Goal: Task Accomplishment & Management: Use online tool/utility

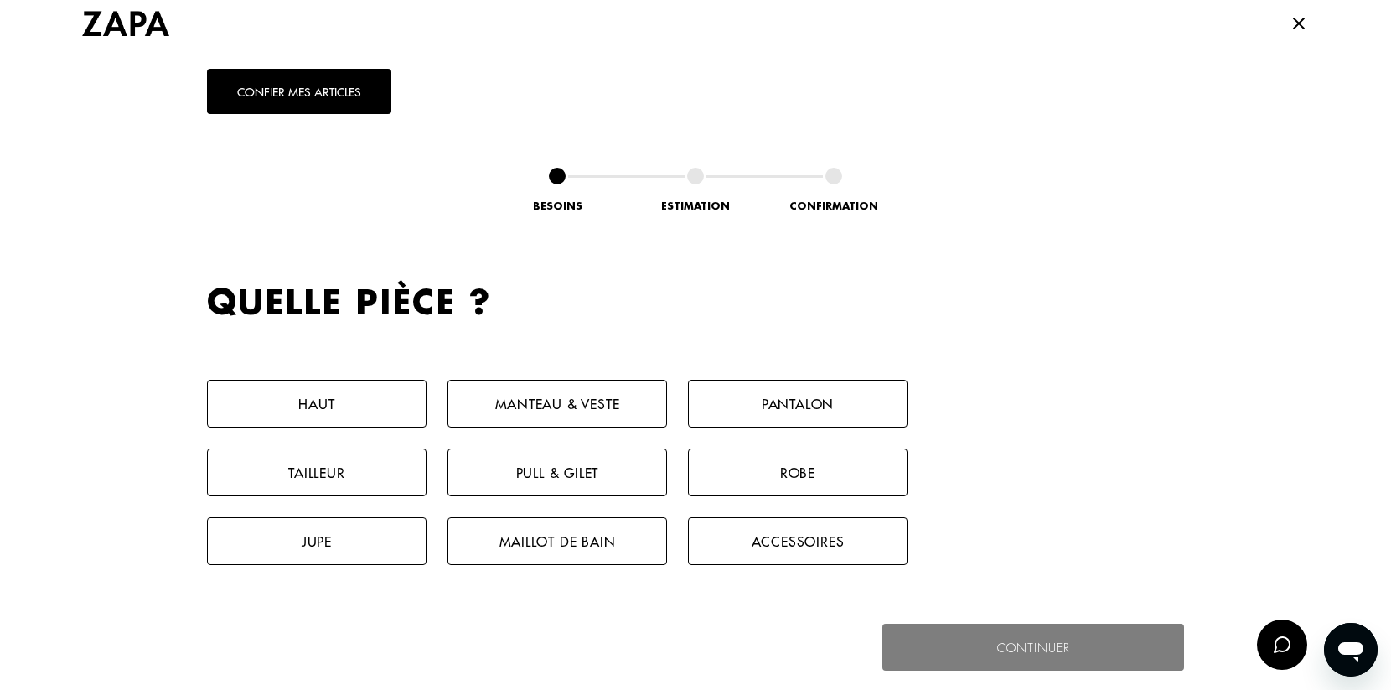
scroll to position [672, 0]
click at [779, 391] on button "Pantalon" at bounding box center [798, 403] width 220 height 48
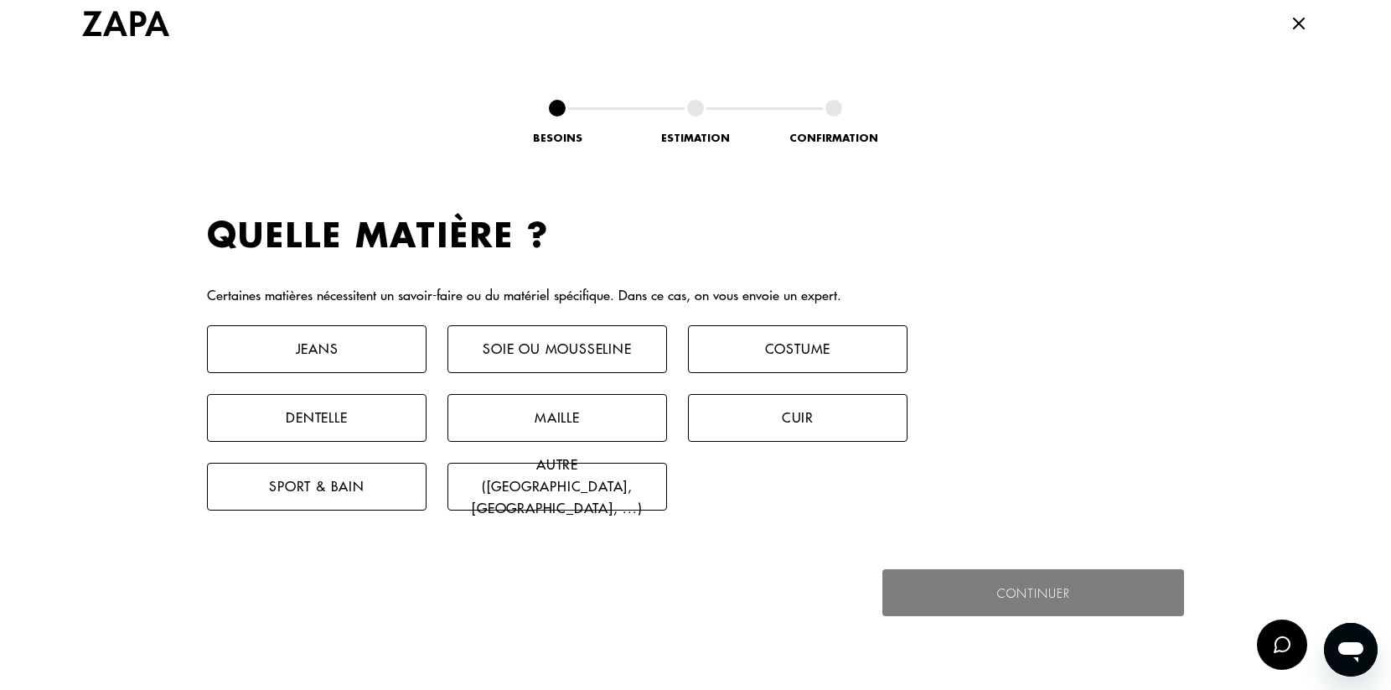
scroll to position [1081, 0]
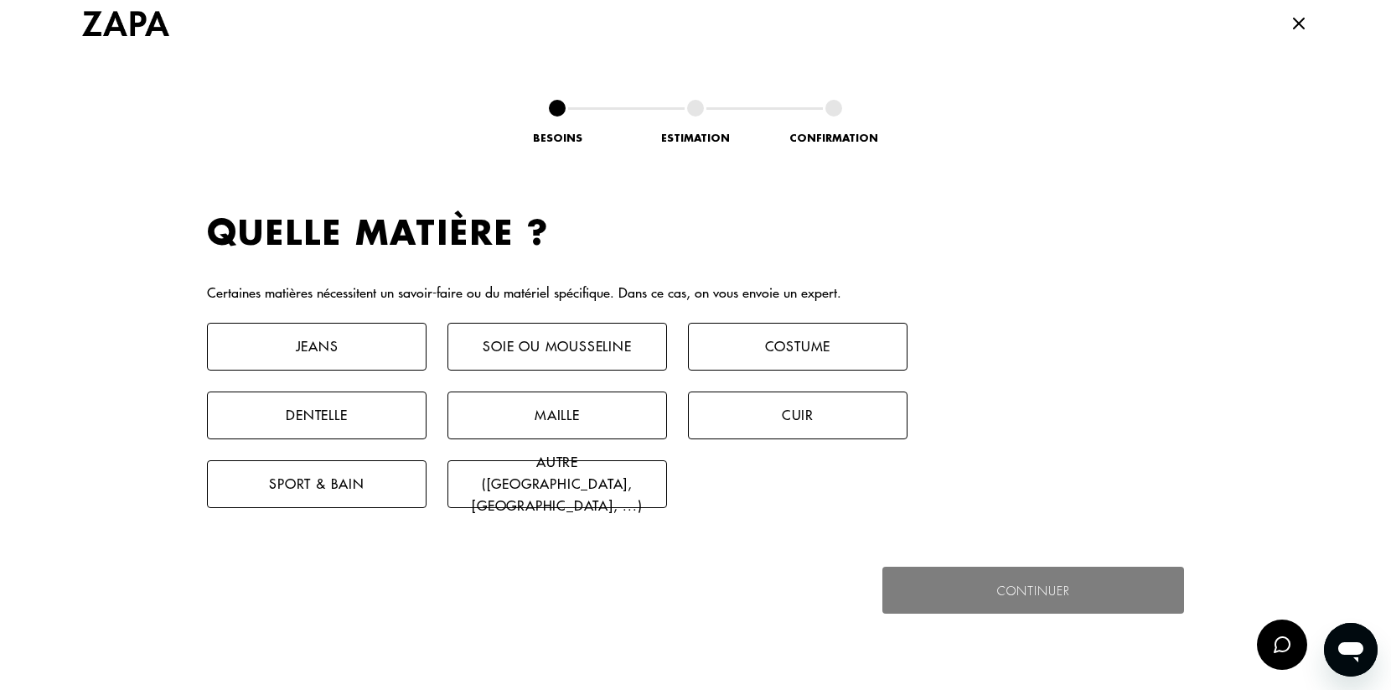
click at [591, 490] on button "Autre ([GEOGRAPHIC_DATA], [GEOGRAPHIC_DATA], ...)" at bounding box center [557, 484] width 220 height 48
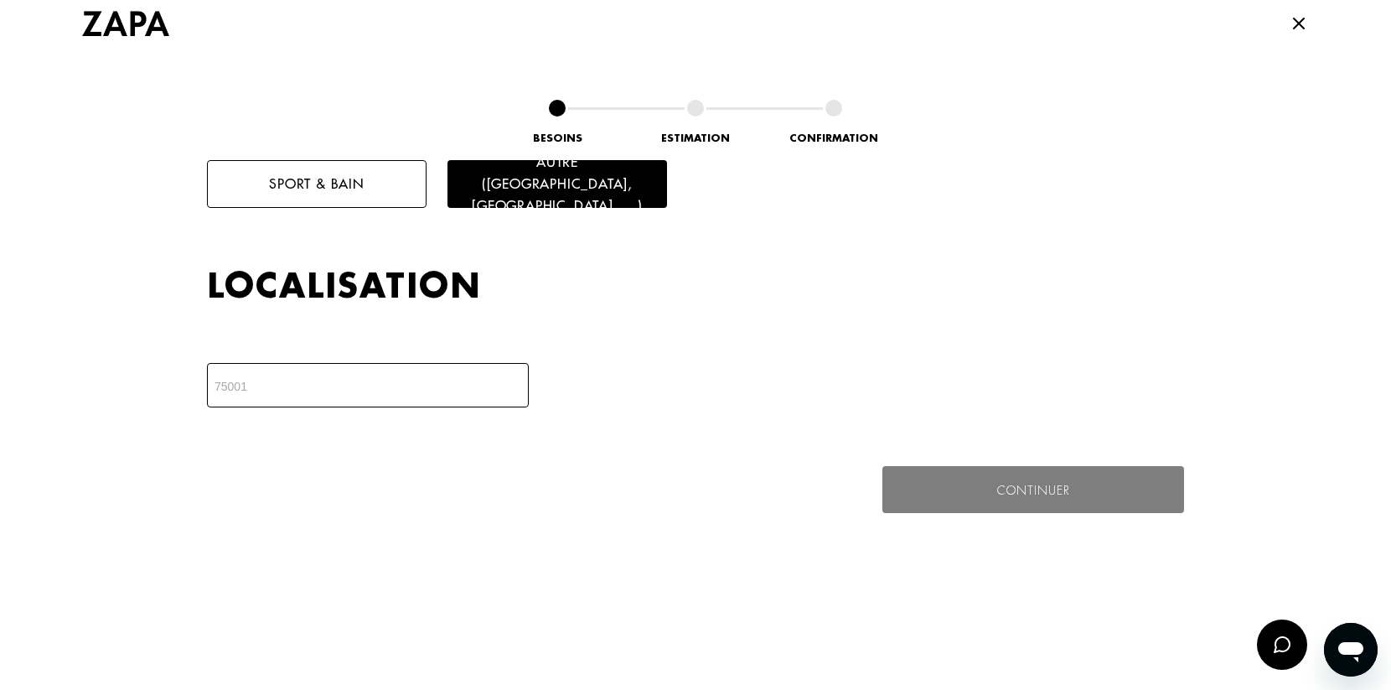
scroll to position [1464, 0]
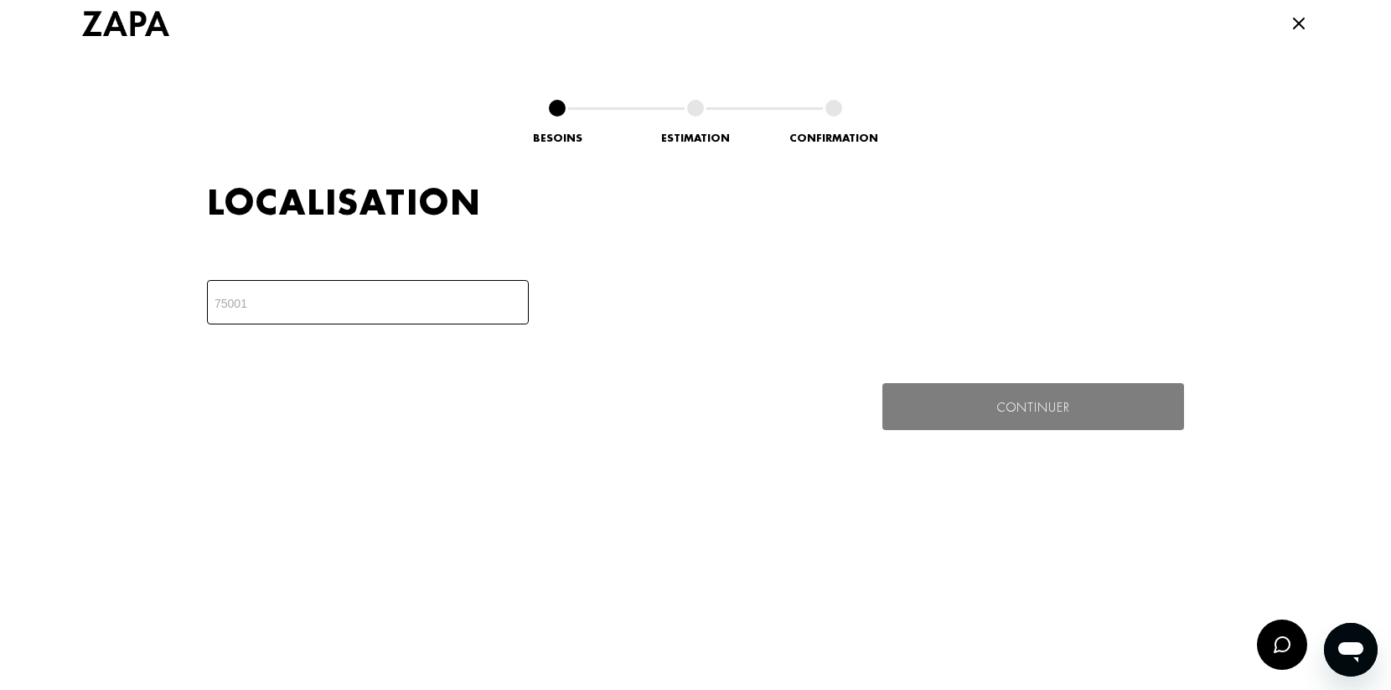
click at [417, 289] on input "number" at bounding box center [368, 302] width 322 height 44
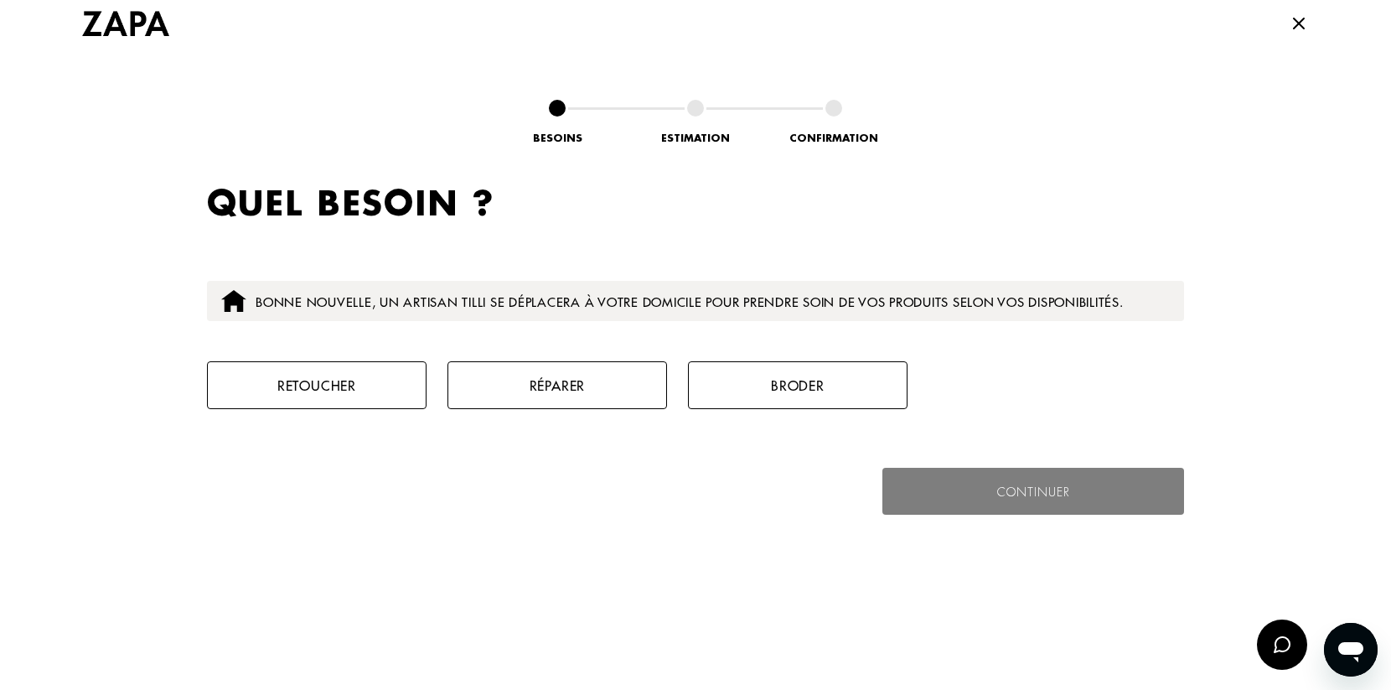
scroll to position [1663, 0]
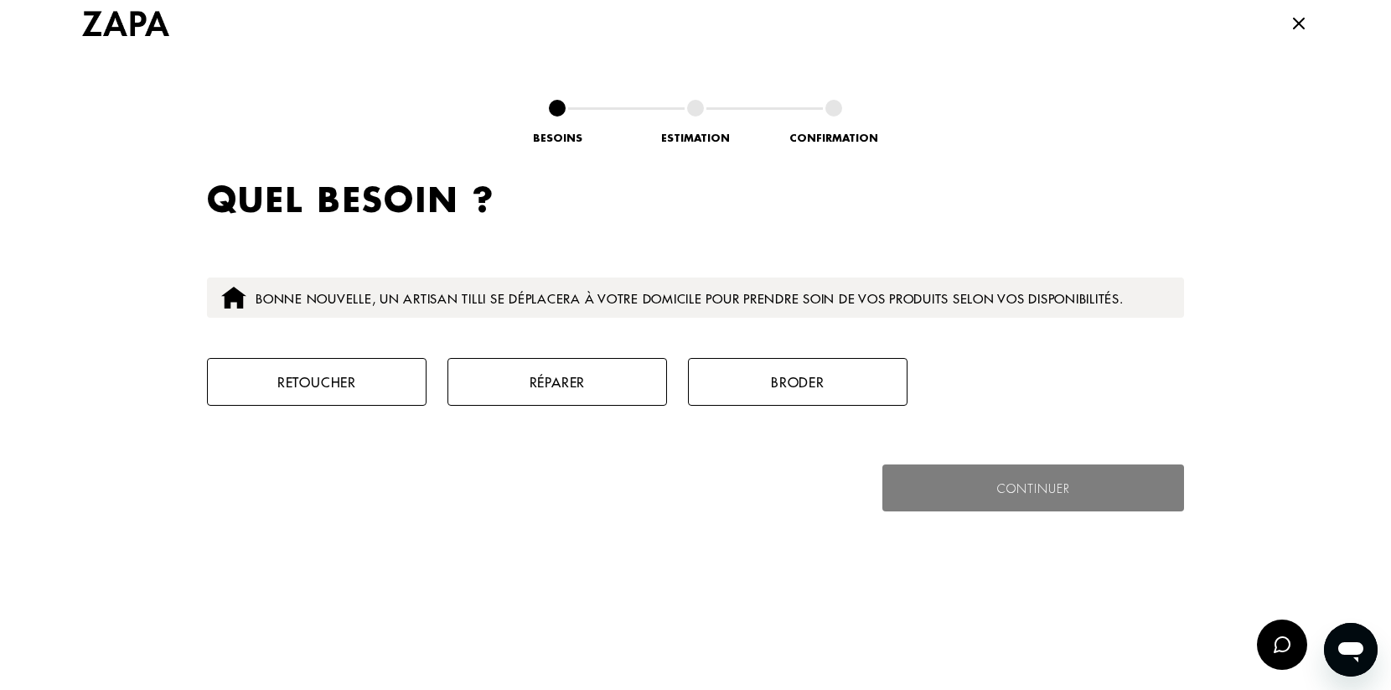
type input "80000"
click at [302, 382] on button "Retoucher" at bounding box center [317, 382] width 220 height 48
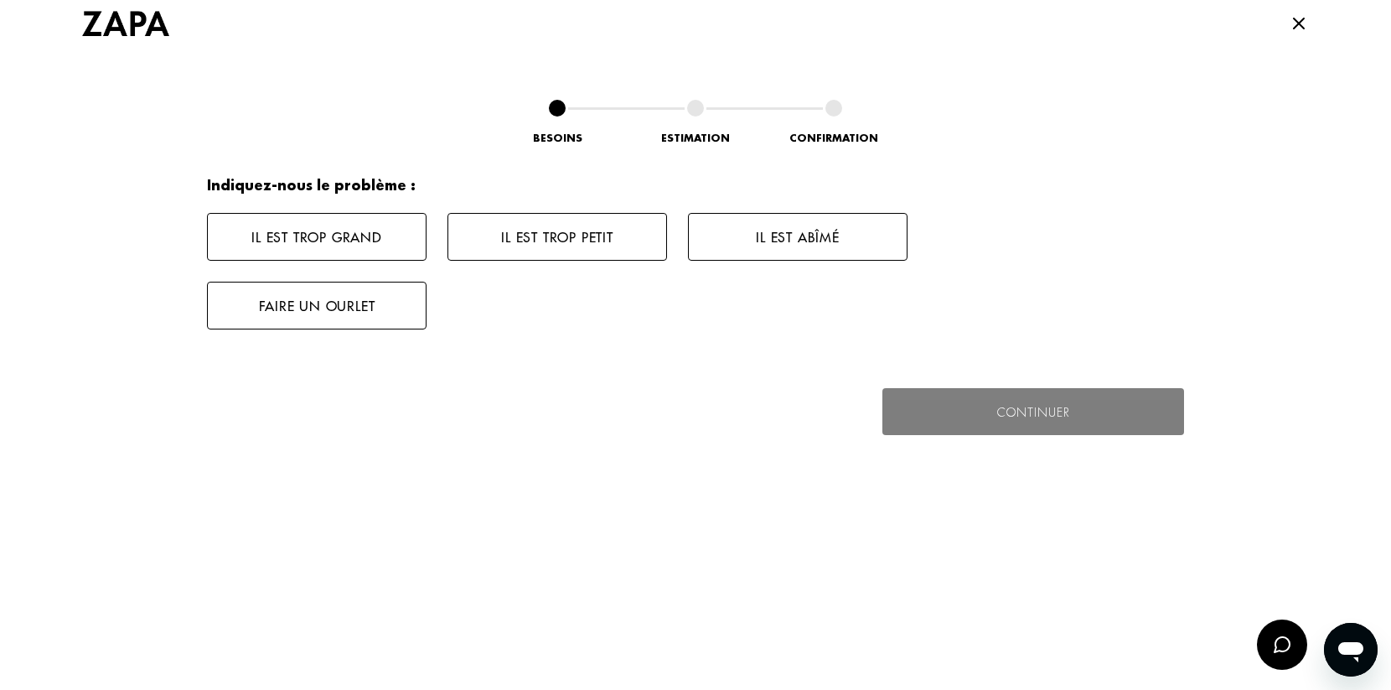
scroll to position [1943, 0]
click at [370, 241] on button "Il est trop grand" at bounding box center [317, 236] width 220 height 48
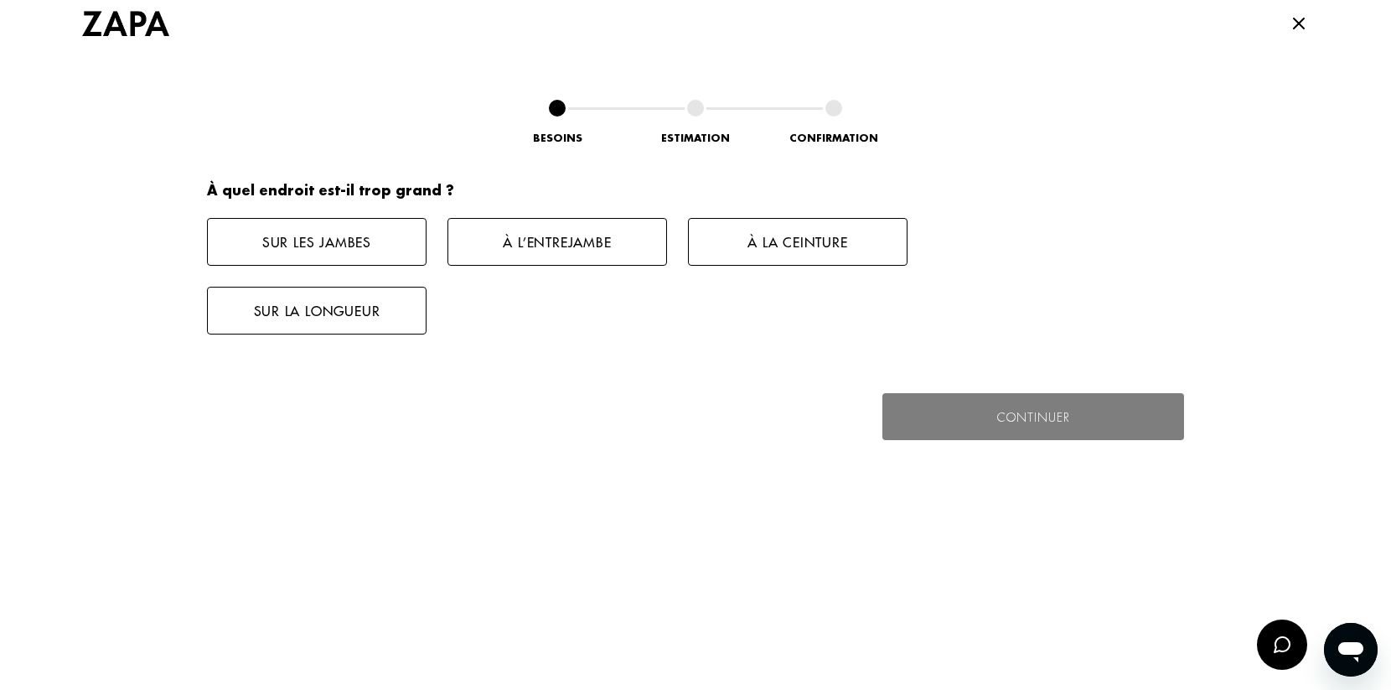
scroll to position [2146, 0]
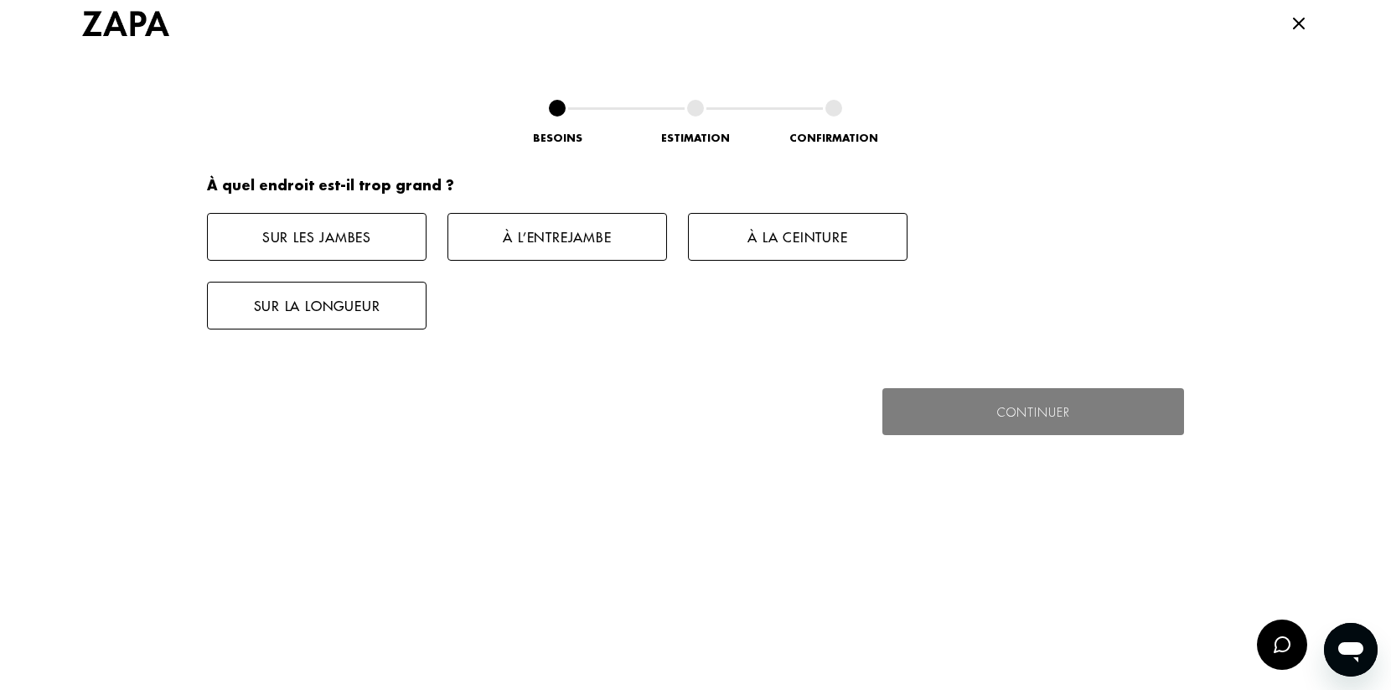
click at [337, 315] on button "Sur la longueur" at bounding box center [317, 306] width 220 height 48
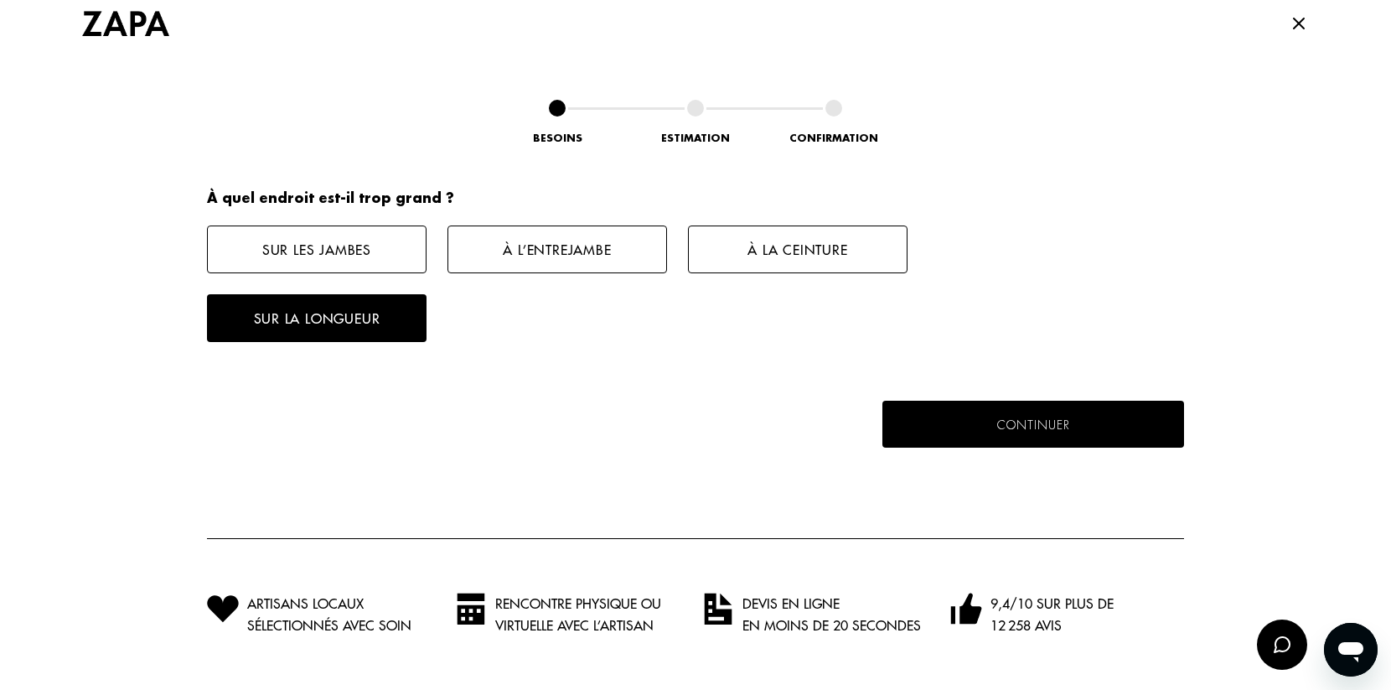
scroll to position [2132, 0]
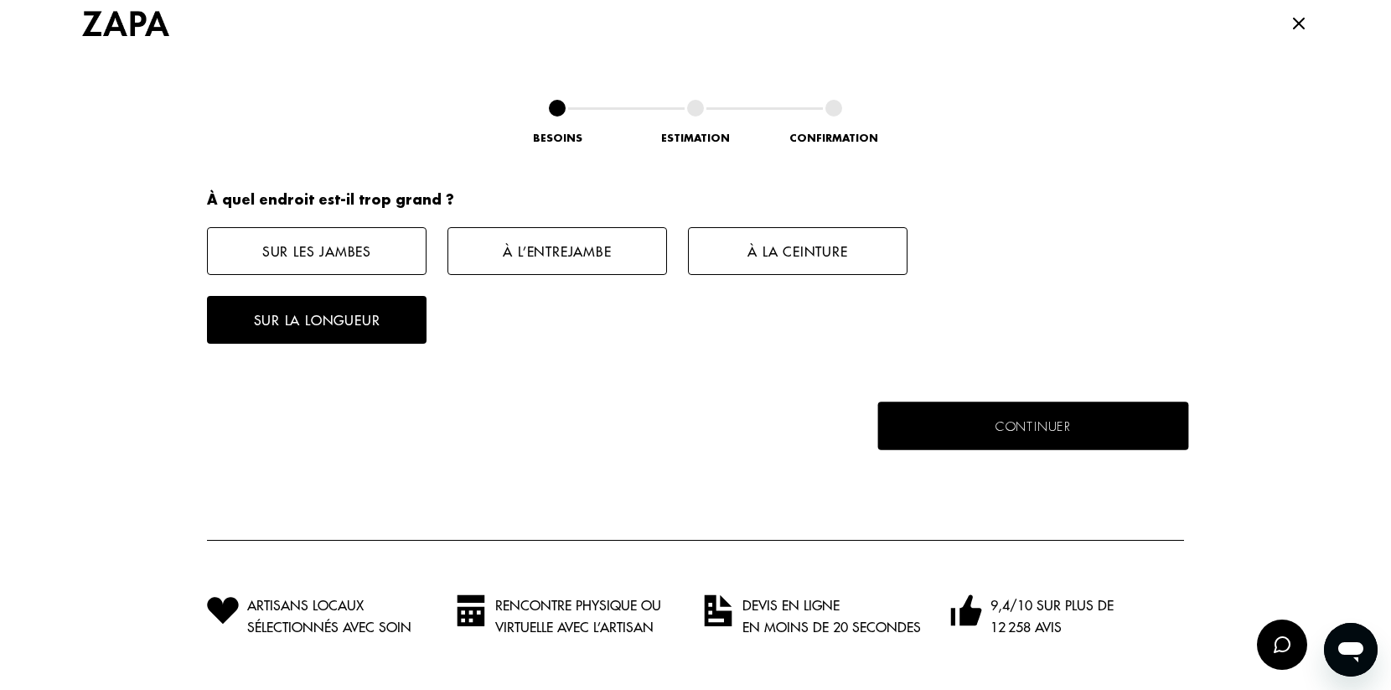
click at [985, 424] on button "Continuer" at bounding box center [1033, 425] width 311 height 49
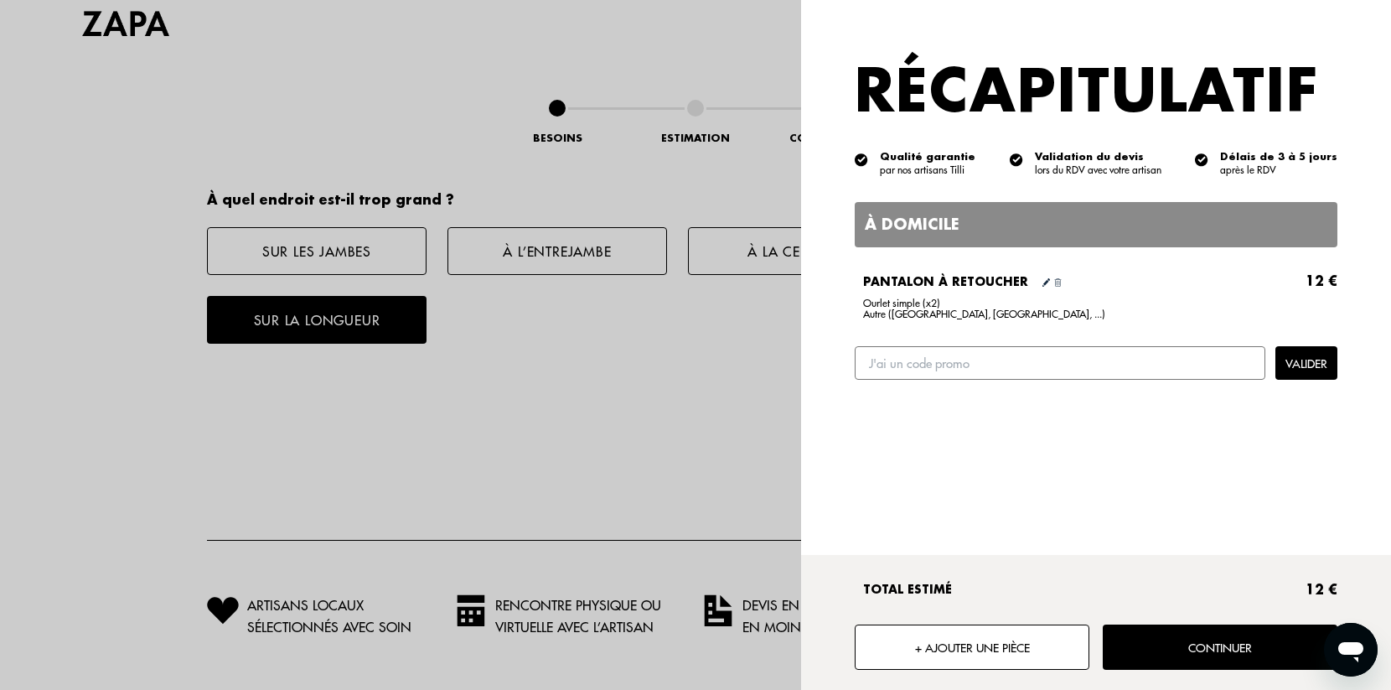
click at [1014, 351] on input "text" at bounding box center [1060, 363] width 411 height 34
type input "Z40"
click at [1310, 365] on button "Valider" at bounding box center [1306, 363] width 62 height 34
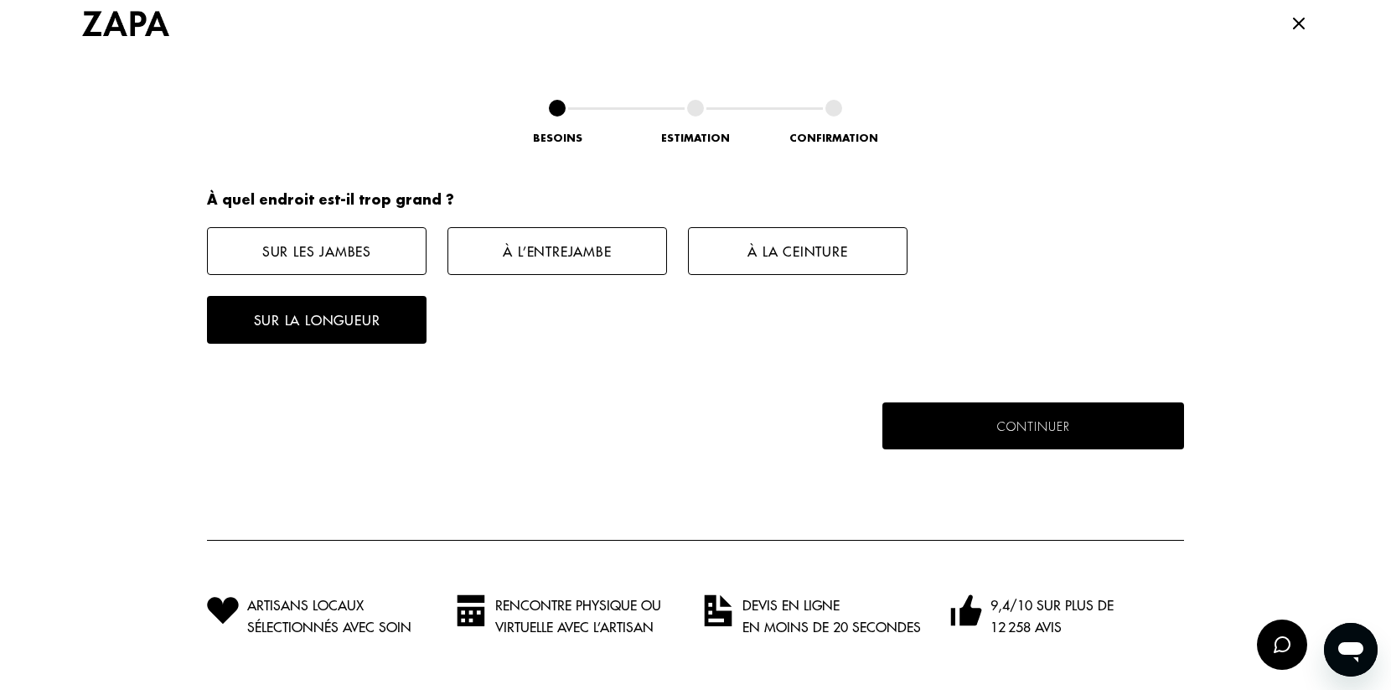
click at [1296, 18] on icon at bounding box center [1299, 23] width 20 height 20
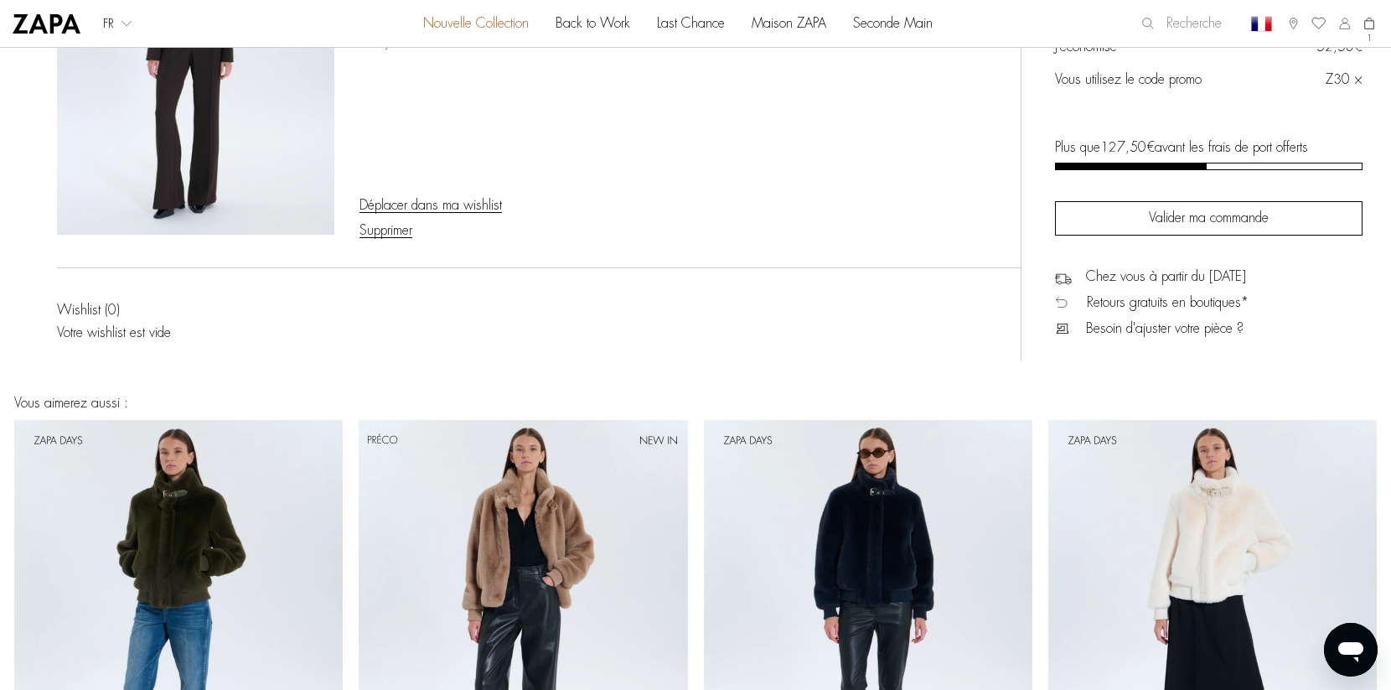
click at [1332, 75] on span "Z30" at bounding box center [1338, 79] width 24 height 13
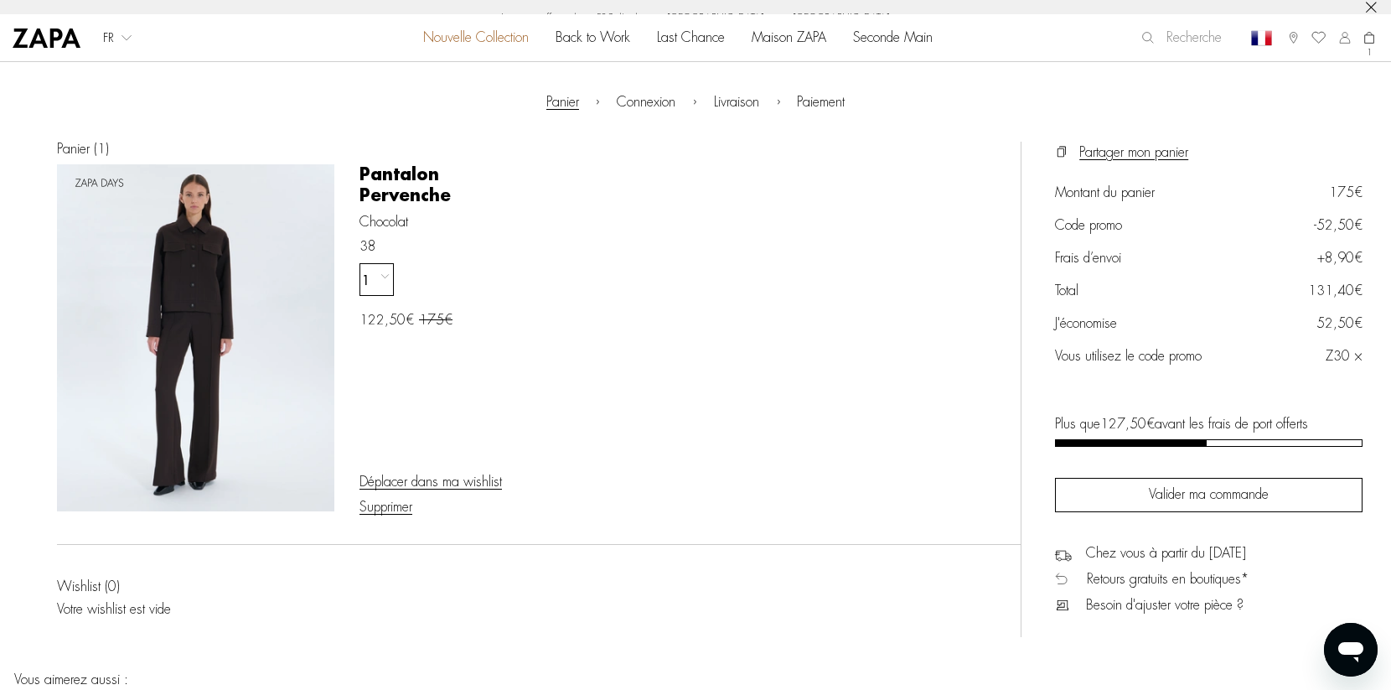
scroll to position [0, 0]
